Goal: Task Accomplishment & Management: Use online tool/utility

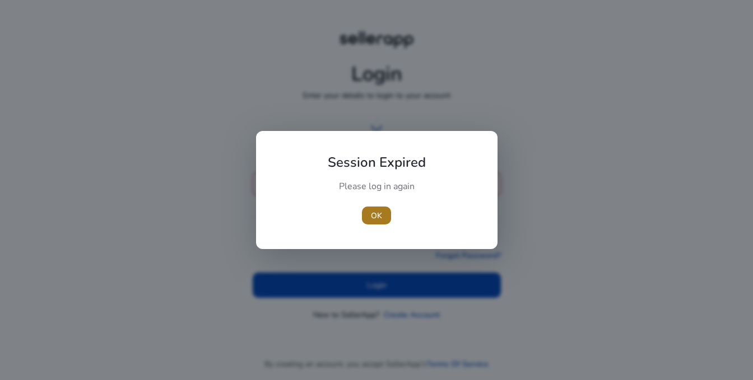
click at [382, 215] on span "button" at bounding box center [376, 215] width 29 height 27
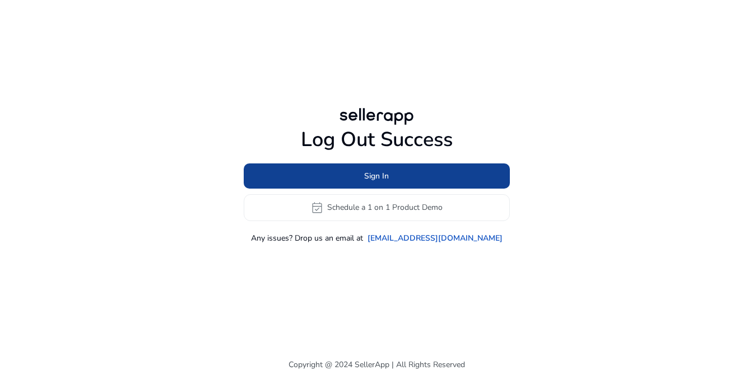
click at [409, 172] on span at bounding box center [377, 175] width 266 height 27
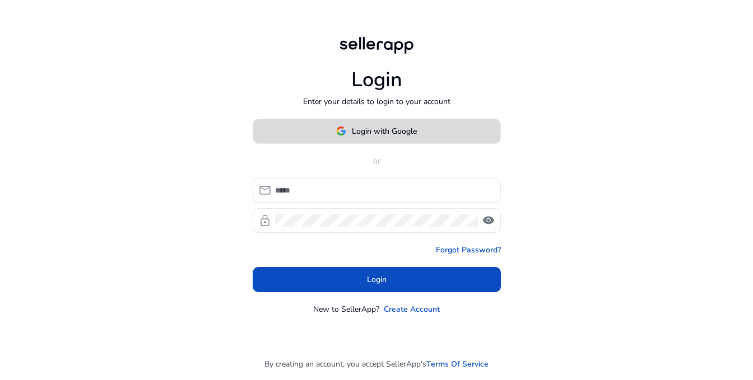
click at [399, 127] on span "Login with Google" at bounding box center [384, 131] width 65 height 12
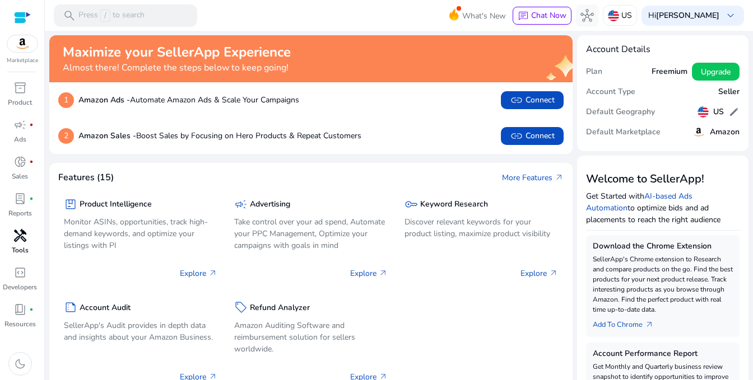
click at [24, 239] on span "handyman" at bounding box center [19, 235] width 13 height 13
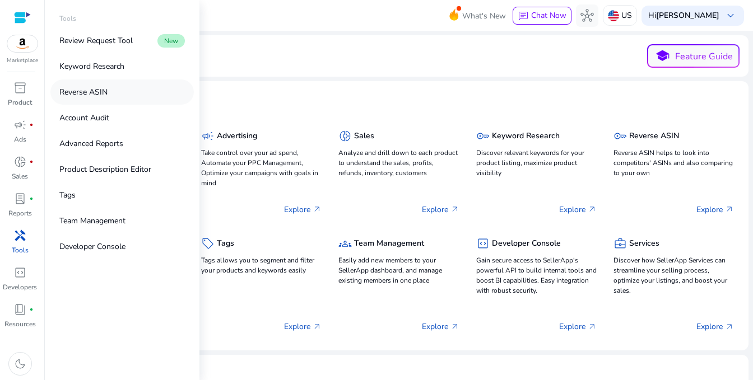
click at [87, 96] on p "Reverse ASIN" at bounding box center [83, 92] width 48 height 12
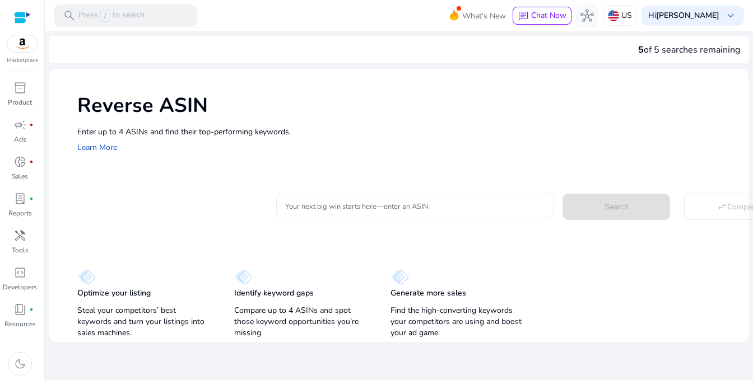
click at [324, 202] on input "Your next big win starts here—enter an ASIN" at bounding box center [415, 206] width 260 height 12
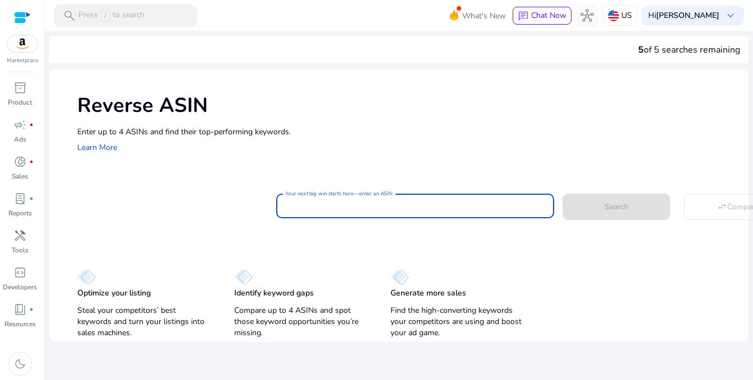
paste input "**********"
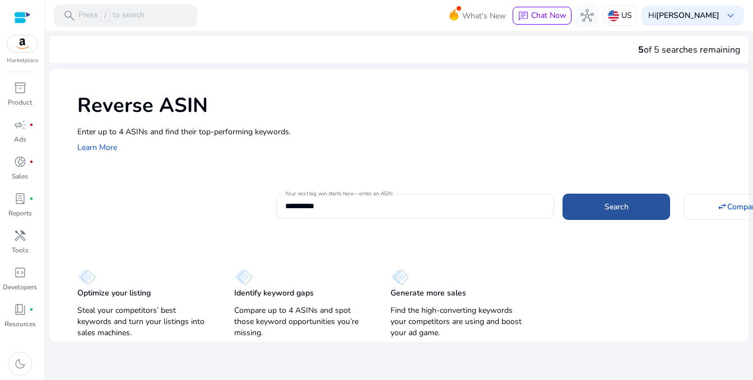
click at [604, 213] on span at bounding box center [616, 206] width 108 height 27
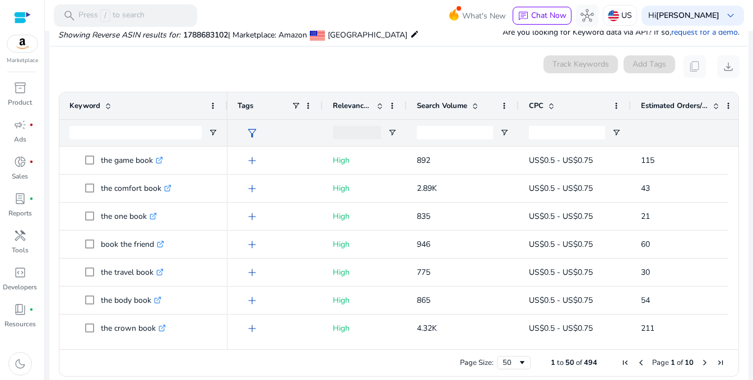
click at [432, 104] on span "Search Volume" at bounding box center [442, 106] width 50 height 10
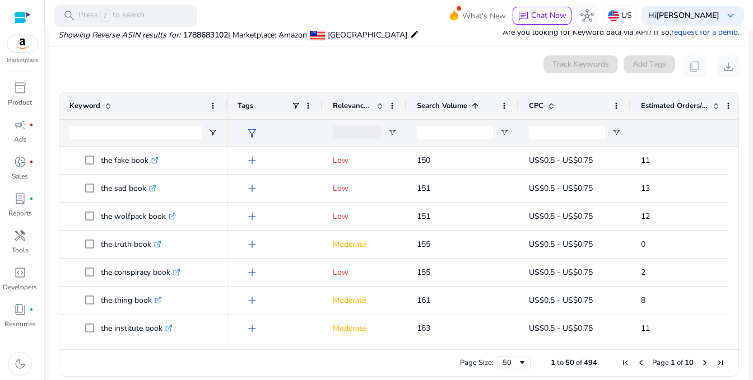
click at [447, 106] on span "Search Volume" at bounding box center [442, 106] width 50 height 10
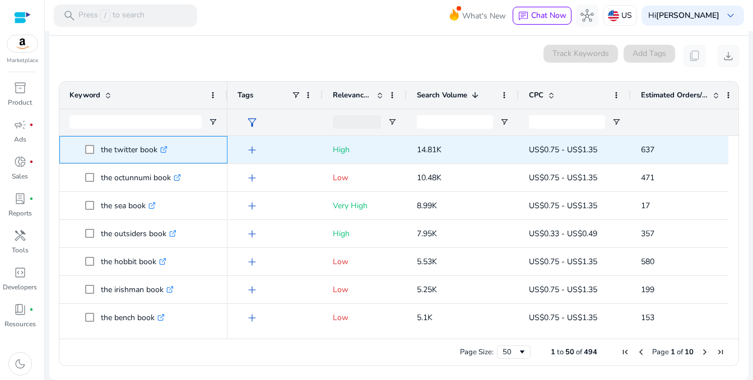
click at [162, 149] on icon ".st0{fill:#2c8af8}" at bounding box center [163, 149] width 7 height 7
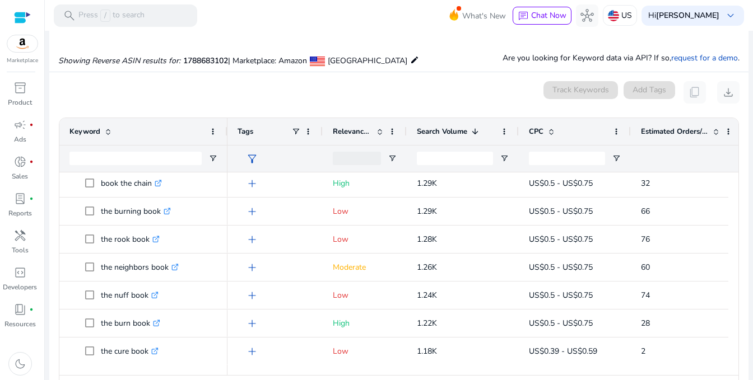
scroll to position [18, 0]
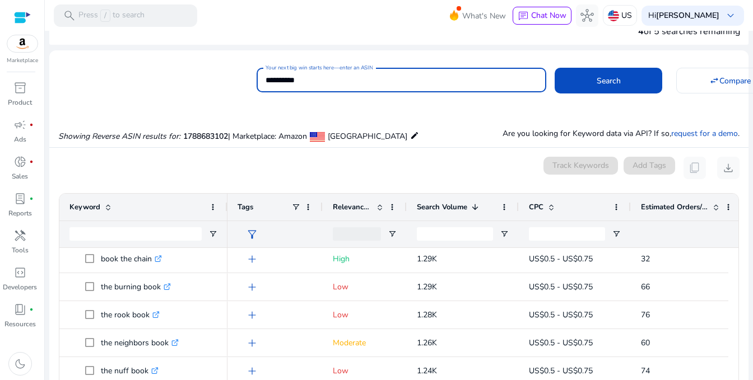
click at [288, 78] on input "**********" at bounding box center [401, 80] width 272 height 12
paste input
type input "**********"
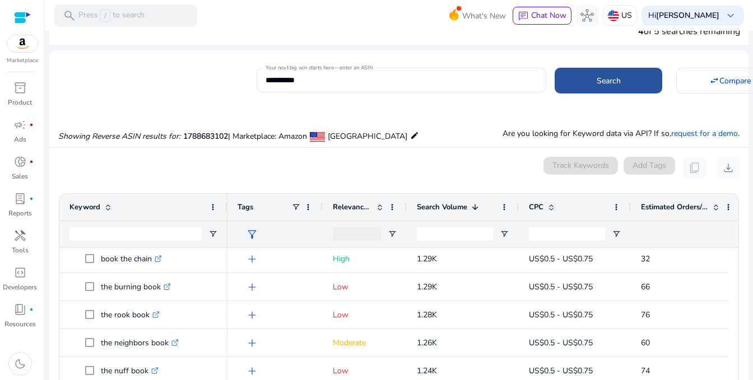
click at [587, 79] on span at bounding box center [608, 80] width 108 height 27
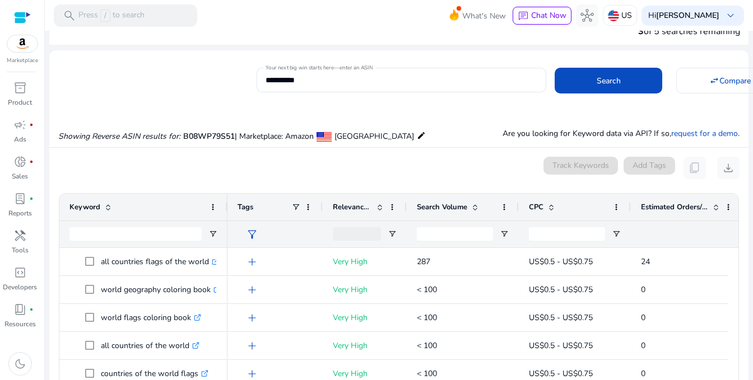
scroll to position [120, 0]
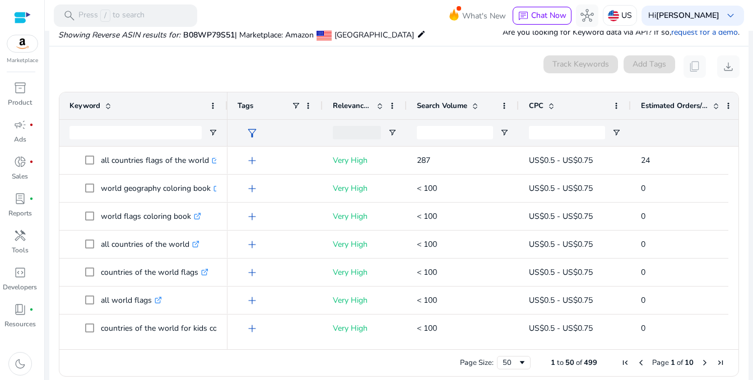
click at [448, 107] on span "Search Volume" at bounding box center [442, 106] width 50 height 10
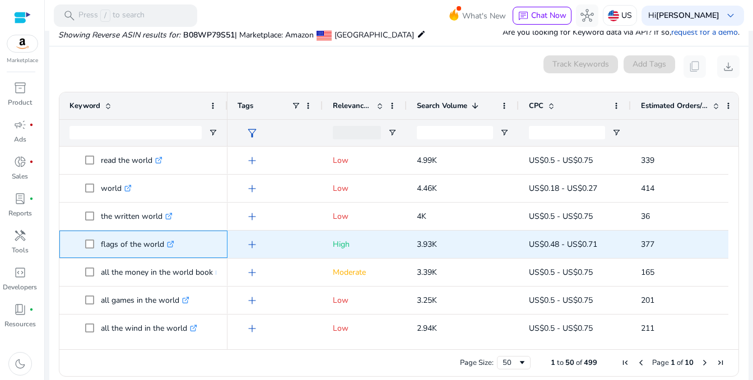
click at [91, 244] on span "flags of the world .st0{fill:#2c8af8}" at bounding box center [151, 244] width 132 height 23
copy span "flags of the world"
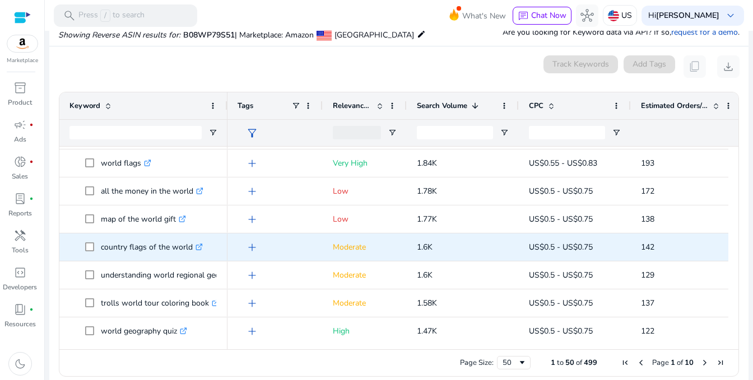
scroll to position [336, 0]
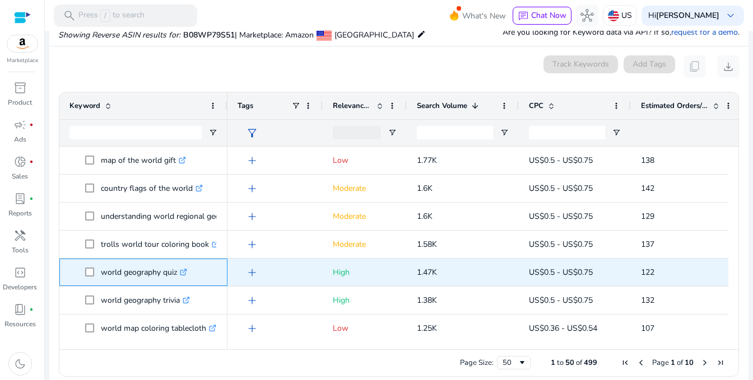
drag, startPoint x: 101, startPoint y: 268, endPoint x: 177, endPoint y: 273, distance: 76.3
click at [177, 273] on p "world geography quiz .st0{fill:#2c8af8}" at bounding box center [144, 272] width 86 height 23
copy p "world geography quiz"
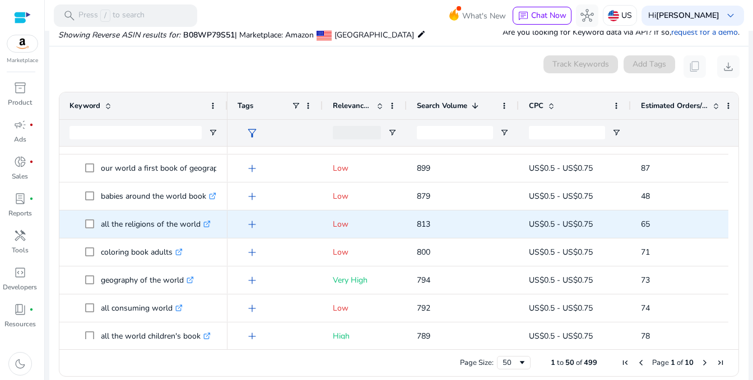
scroll to position [728, 0]
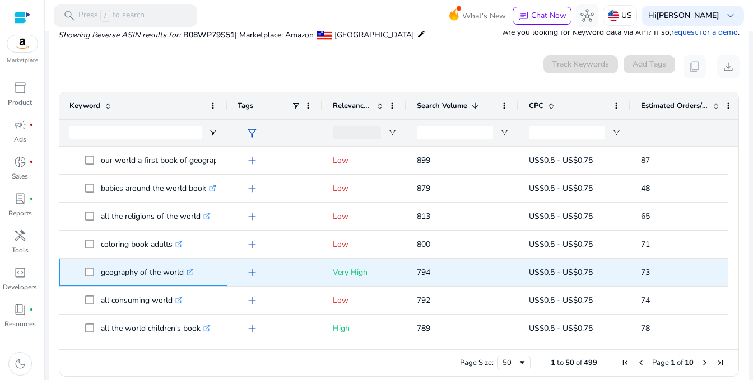
drag, startPoint x: 97, startPoint y: 268, endPoint x: 189, endPoint y: 266, distance: 91.9
click at [189, 266] on span "geography of the world .st0{fill:#2c8af8}" at bounding box center [151, 272] width 132 height 23
copy span "geography of the world"
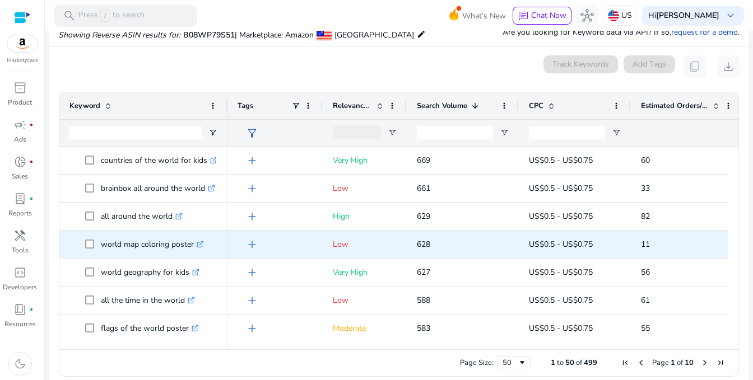
scroll to position [1064, 0]
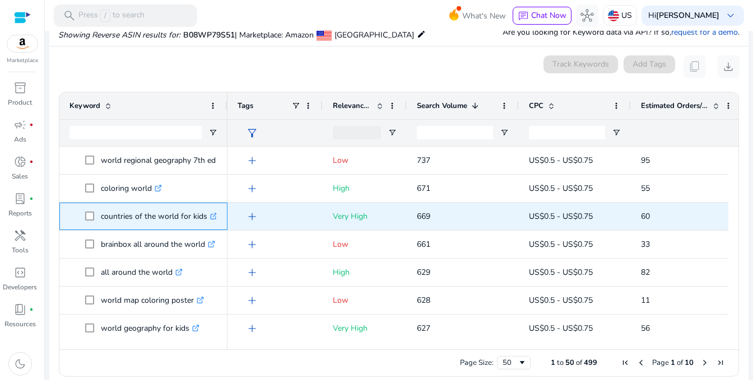
drag, startPoint x: 204, startPoint y: 219, endPoint x: 97, endPoint y: 221, distance: 107.0
click at [97, 221] on span "countries of the world for kids .st0{fill:#2c8af8}" at bounding box center [151, 216] width 132 height 23
copy span "countries of the world for kids"
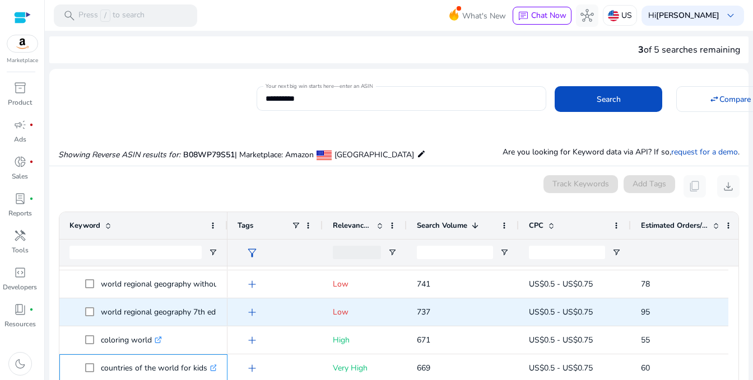
scroll to position [983, 0]
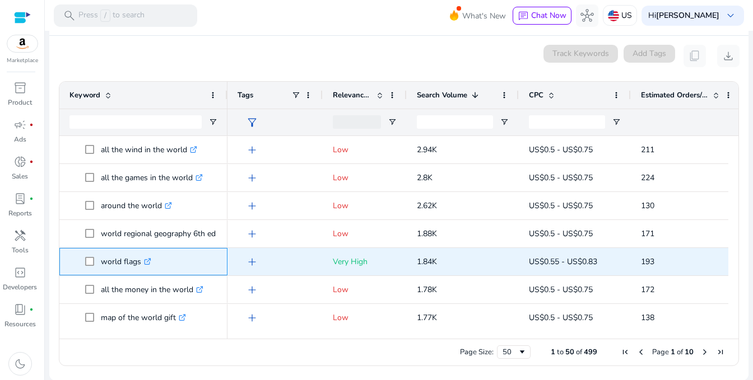
drag, startPoint x: 141, startPoint y: 261, endPoint x: 92, endPoint y: 256, distance: 49.0
click at [92, 256] on span "world flags .st0{fill:#2c8af8}" at bounding box center [151, 261] width 132 height 23
copy span "world flags"
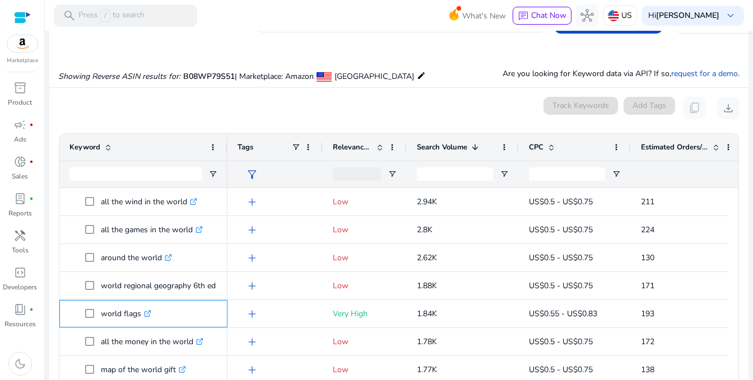
scroll to position [0, 0]
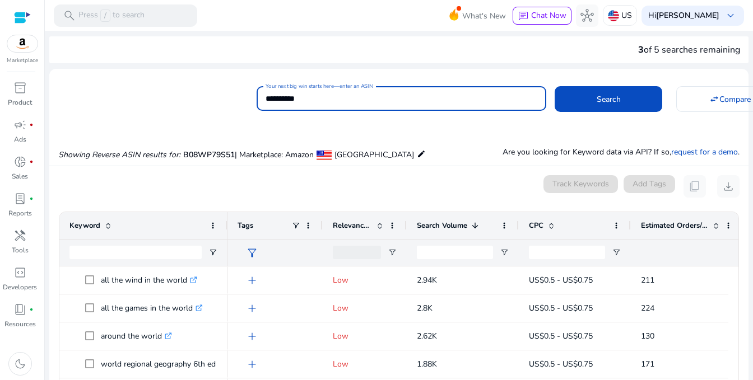
click at [278, 101] on input "**********" at bounding box center [401, 98] width 272 height 12
